Goal: Task Accomplishment & Management: Use online tool/utility

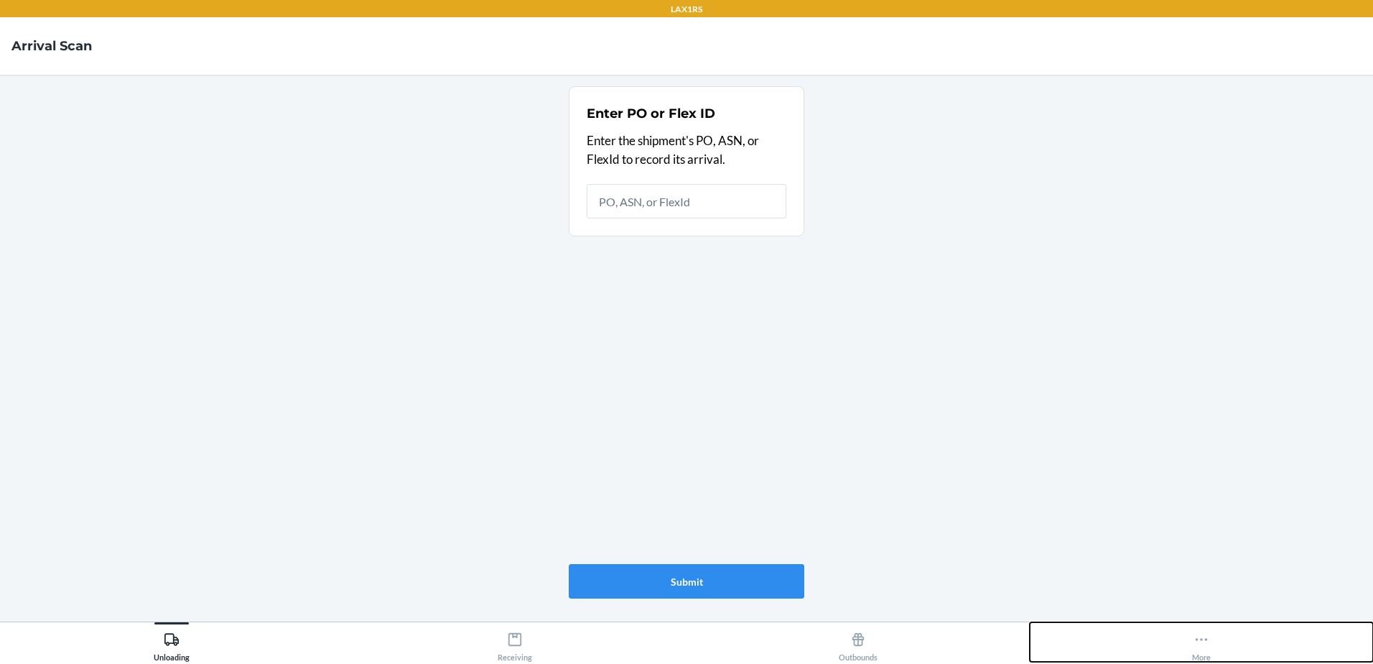
click at [1216, 647] on button "More" at bounding box center [1201, 641] width 343 height 39
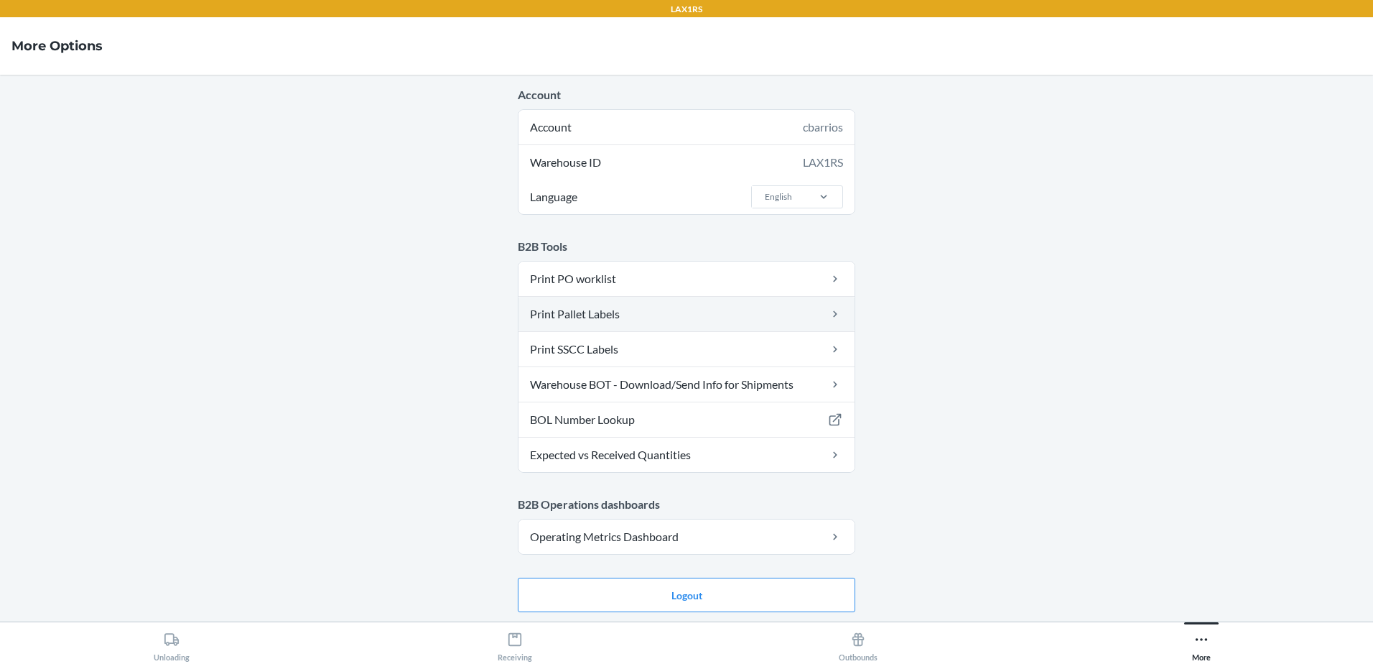
click at [719, 313] on link "Print Pallet Labels" at bounding box center [686, 314] width 336 height 34
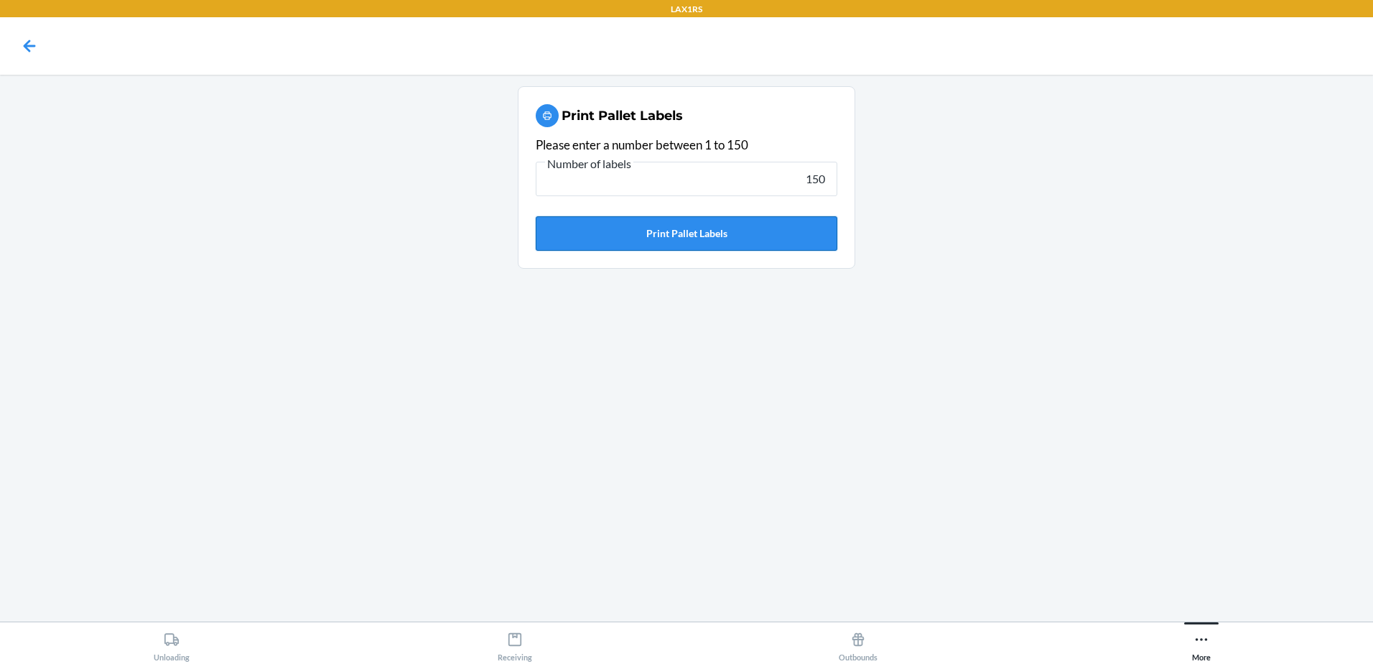
type input "150"
click at [799, 246] on button "Print Pallet Labels" at bounding box center [687, 233] width 302 height 34
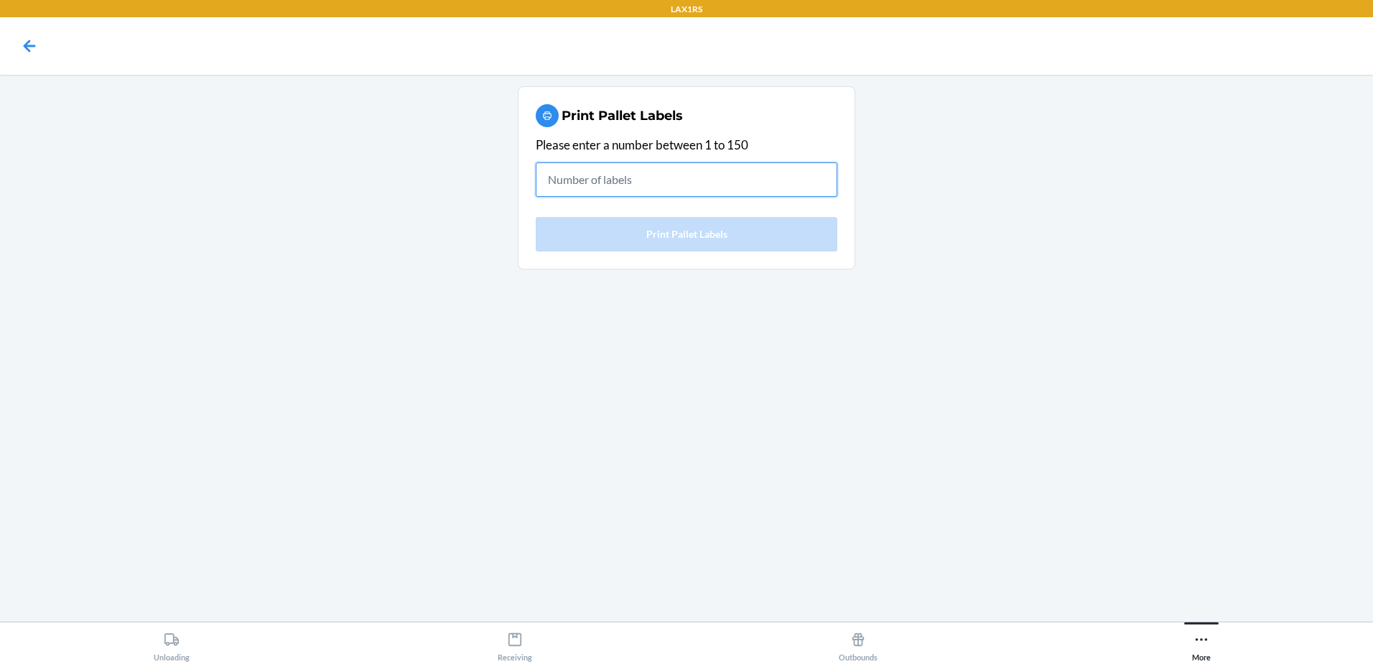
click at [674, 183] on input "text" at bounding box center [687, 179] width 302 height 34
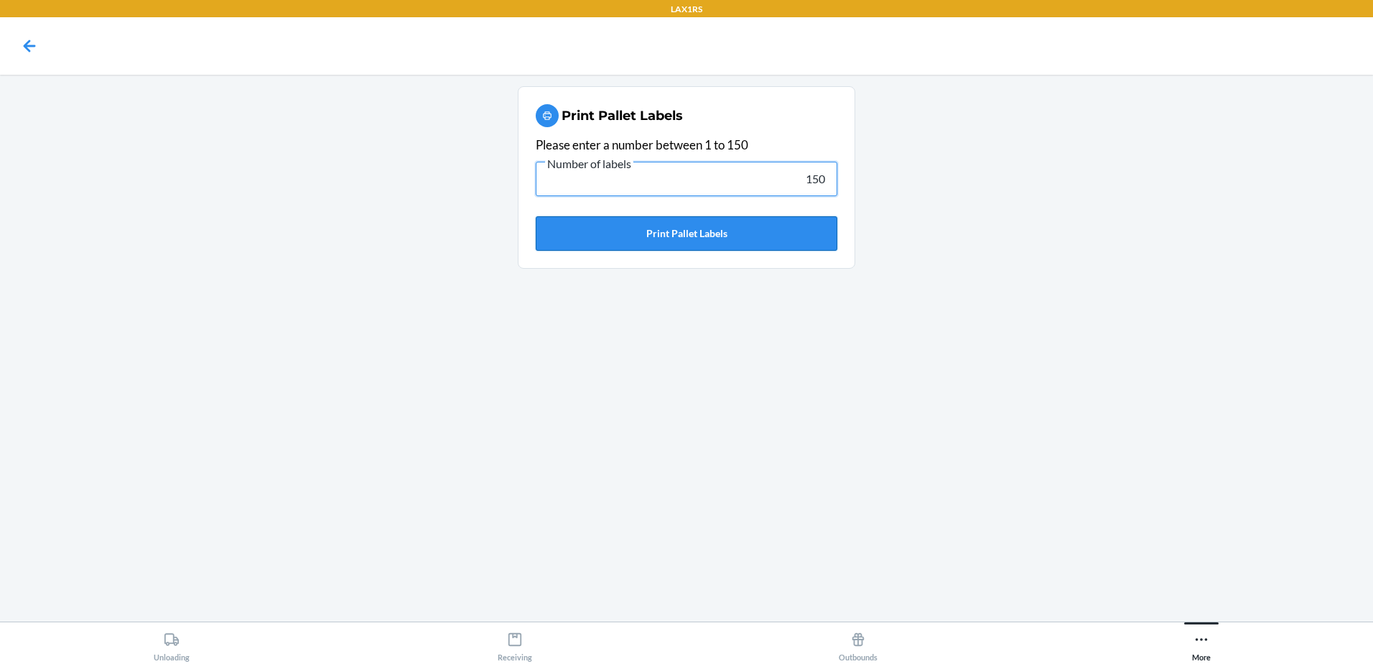
type input "150"
click at [803, 241] on button "Print Pallet Labels" at bounding box center [687, 233] width 302 height 34
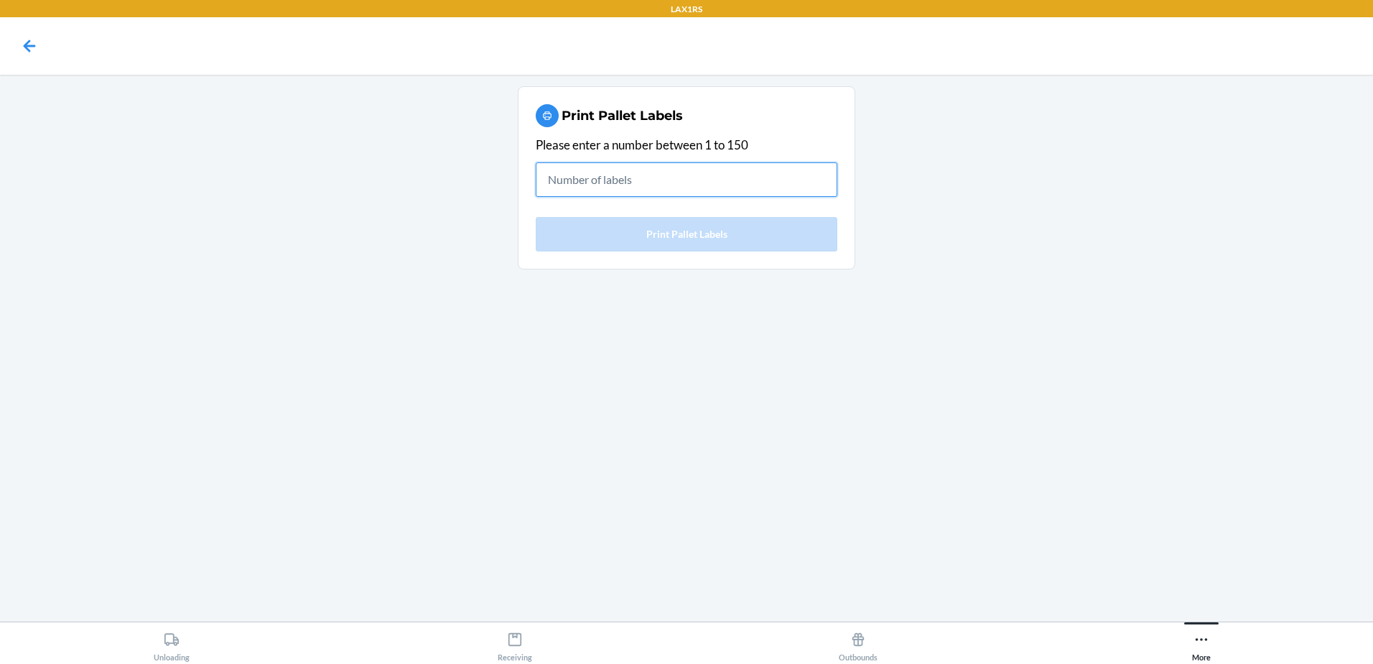
click at [781, 171] on input "text" at bounding box center [687, 179] width 302 height 34
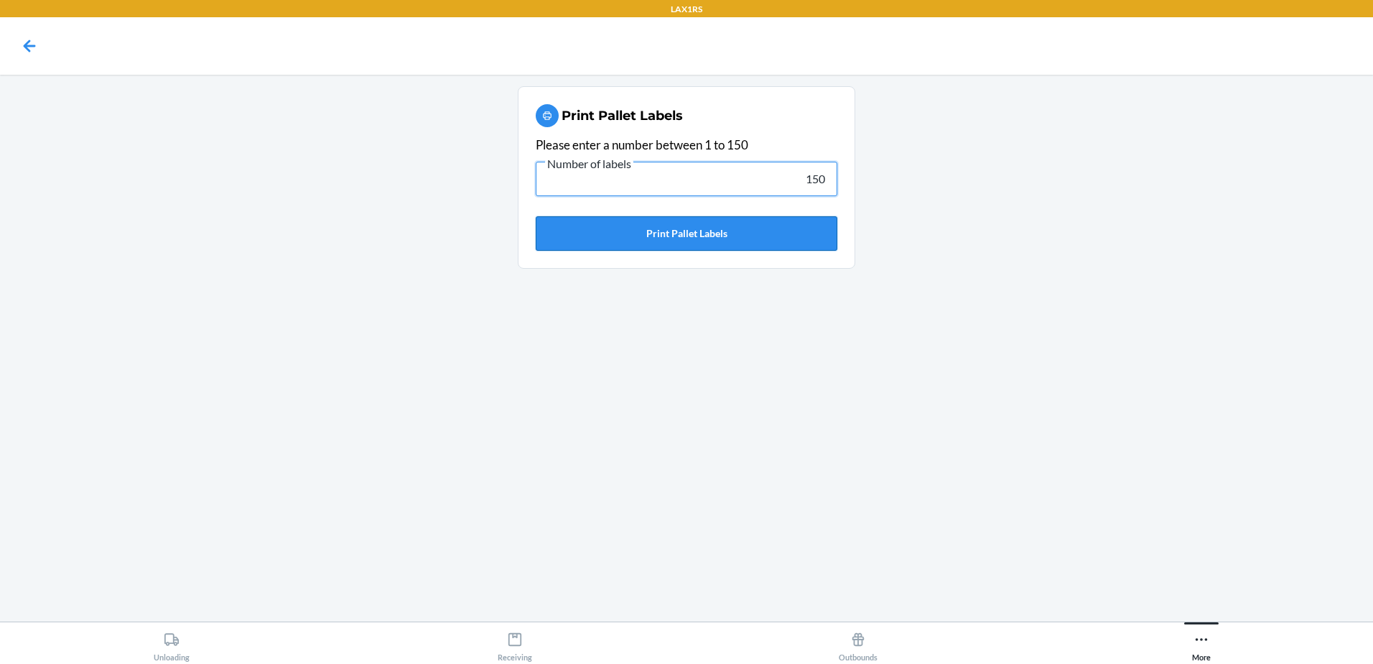
type input "150"
click at [737, 237] on button "Print Pallet Labels" at bounding box center [687, 233] width 302 height 34
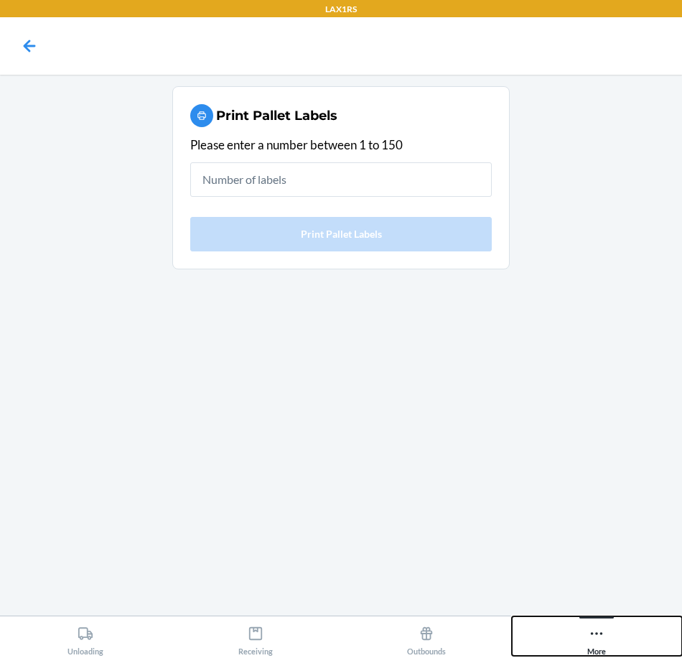
click at [594, 635] on icon at bounding box center [597, 633] width 16 height 16
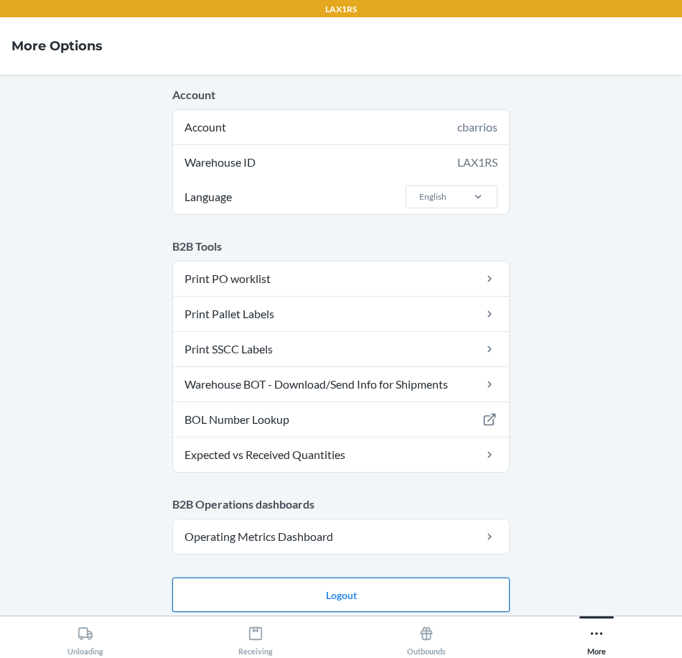
click at [440, 590] on button "Logout" at bounding box center [340, 594] width 337 height 34
